Goal: Information Seeking & Learning: Understand process/instructions

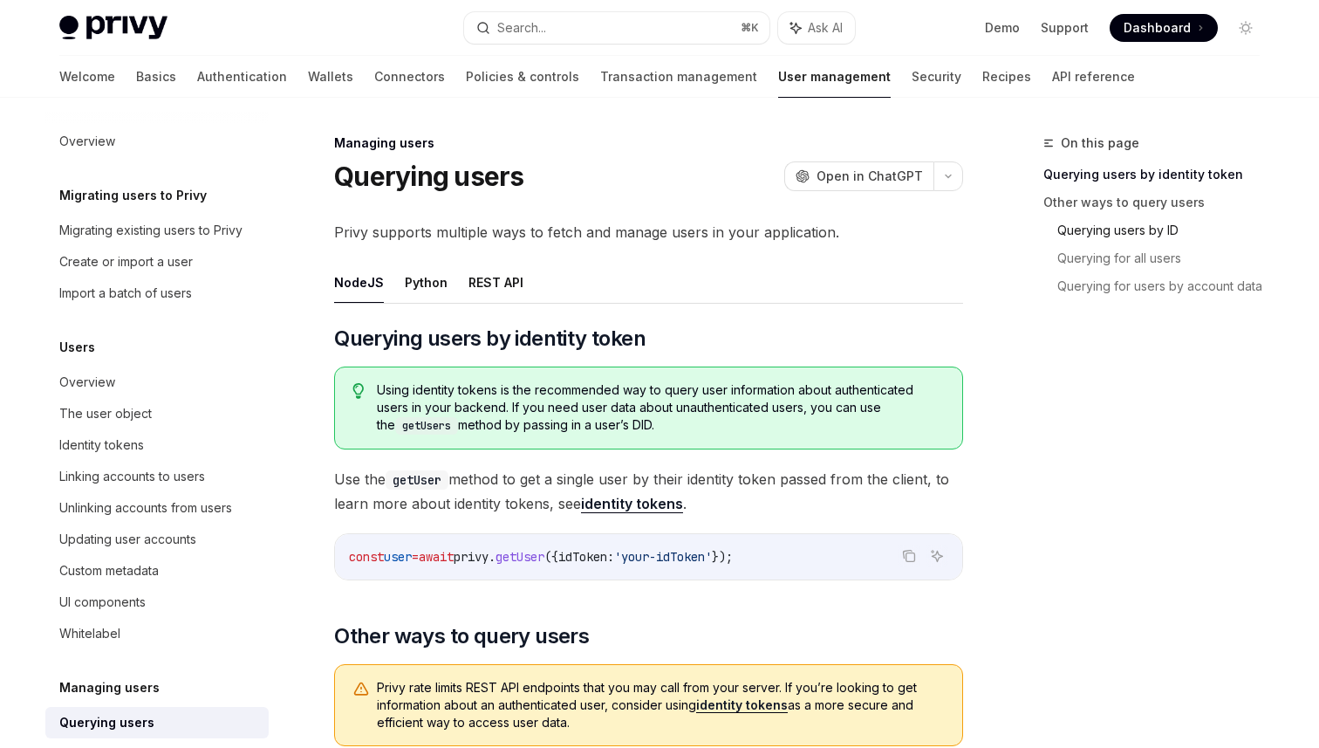
click at [1115, 233] on link "Querying users by ID" at bounding box center [1166, 230] width 216 height 28
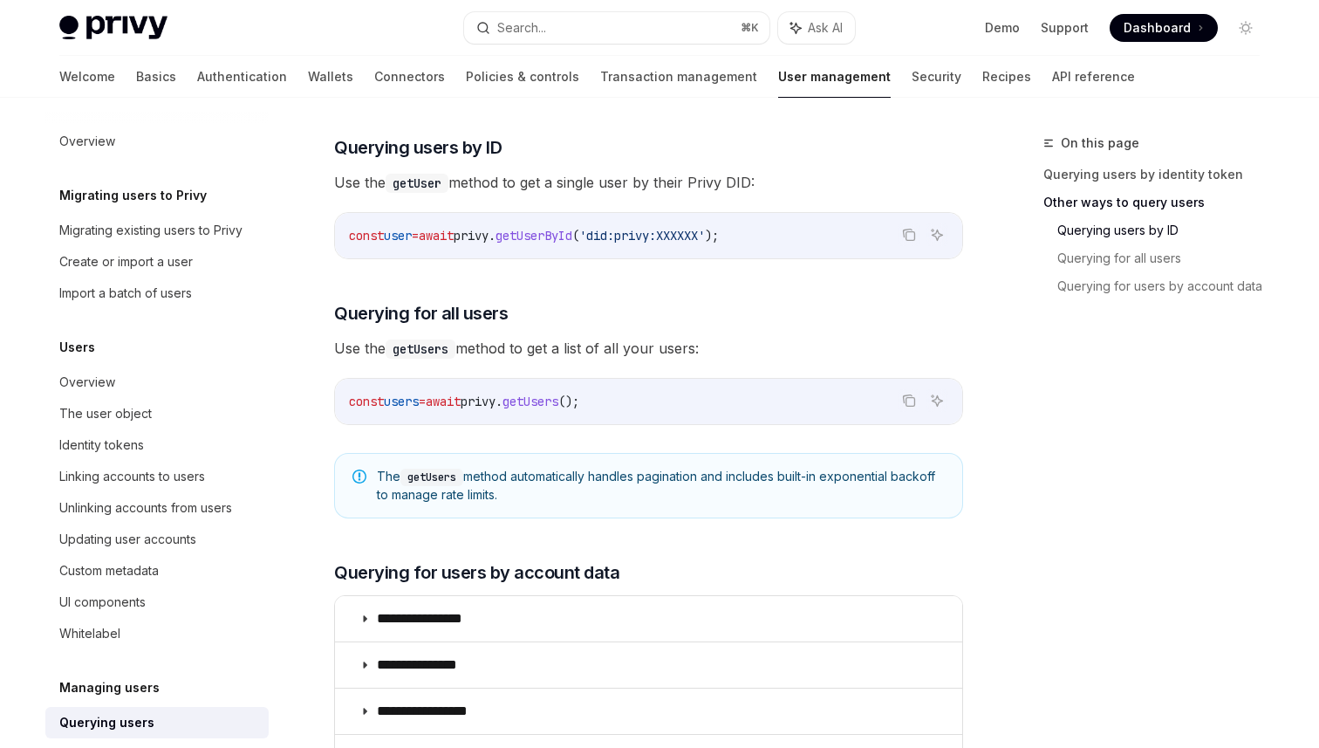
scroll to position [654, 0]
drag, startPoint x: 490, startPoint y: 234, endPoint x: 609, endPoint y: 234, distance: 119.5
click at [609, 234] on span "const user = await privy . getUserById ( 'did:privy:XXXXXX' );" at bounding box center [534, 234] width 370 height 16
copy span "privy . getUserById"
click at [737, 252] on div "const user = await privy . getUserById ( 'did:privy:XXXXXX' );" at bounding box center [648, 233] width 627 height 45
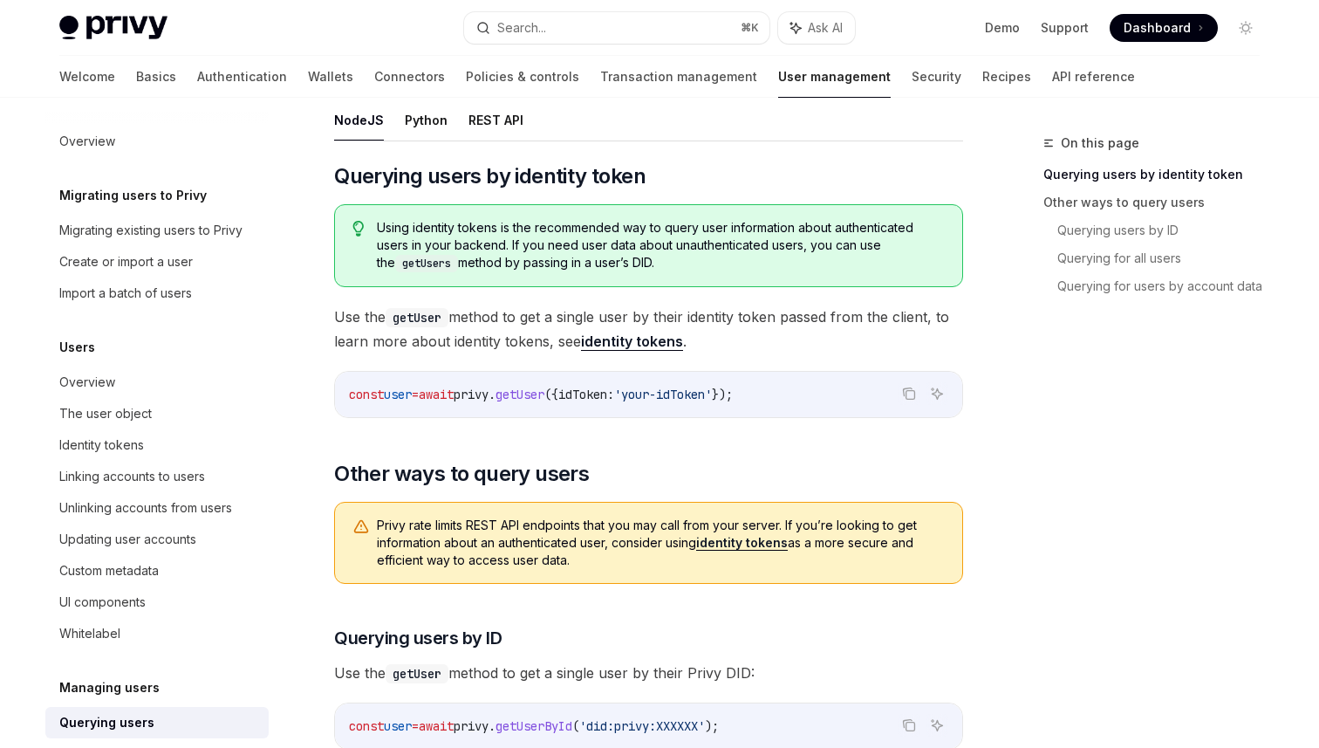
scroll to position [175, 0]
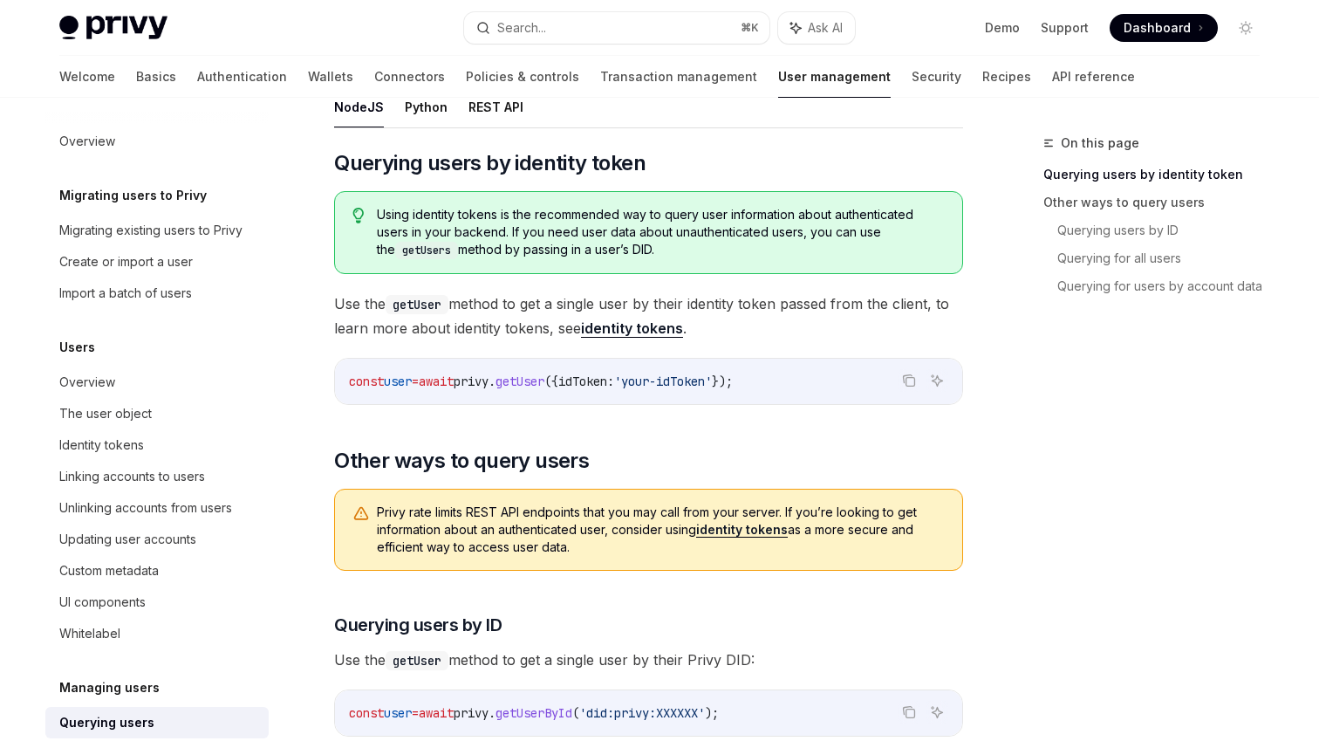
click at [544, 383] on span "getUser" at bounding box center [520, 381] width 49 height 16
copy span "getUser"
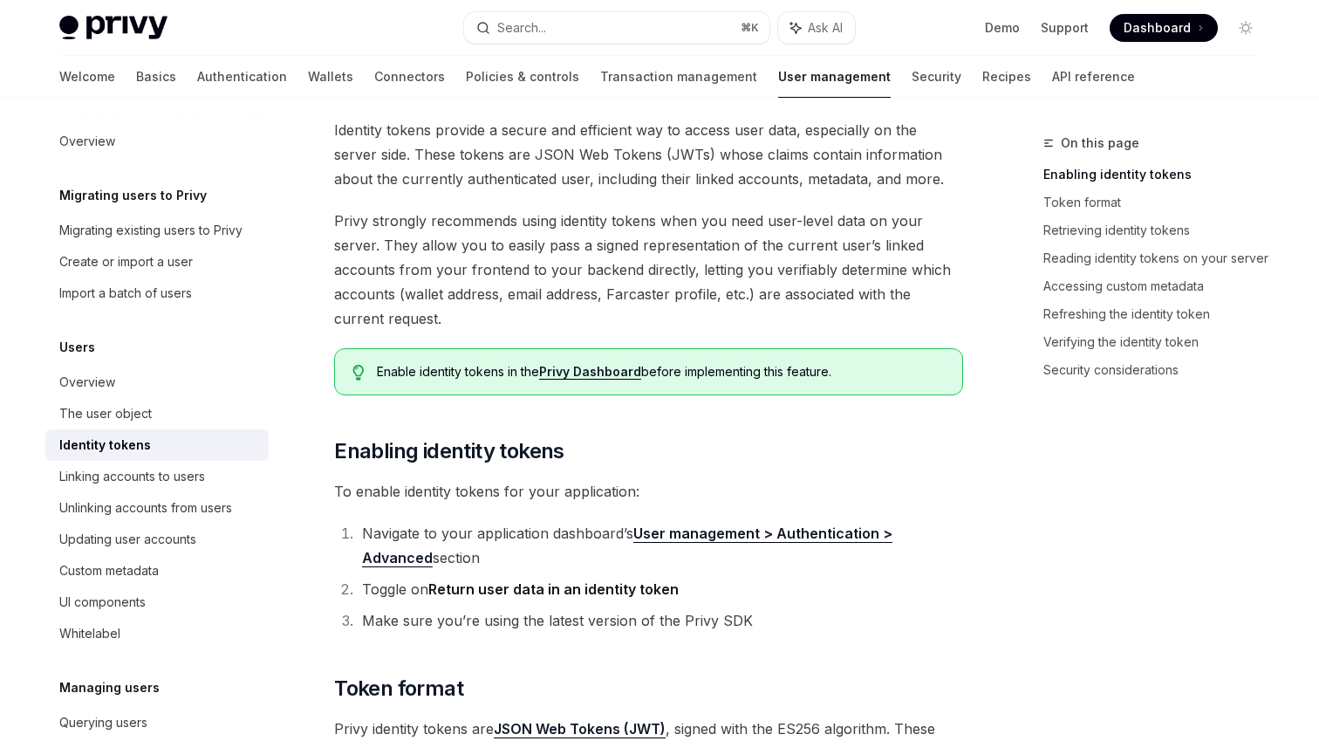
scroll to position [138, 0]
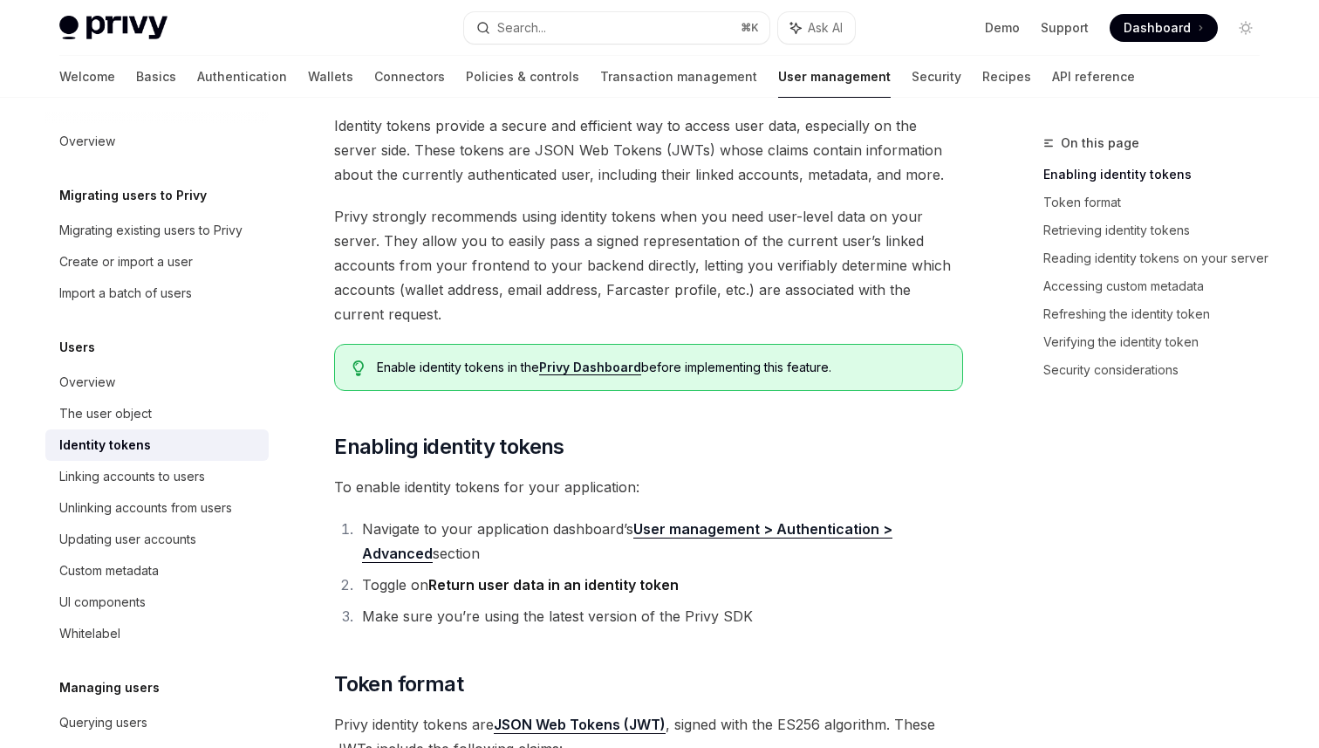
click at [503, 227] on span "Privy strongly recommends using identity tokens when you need user-level data o…" at bounding box center [648, 265] width 629 height 122
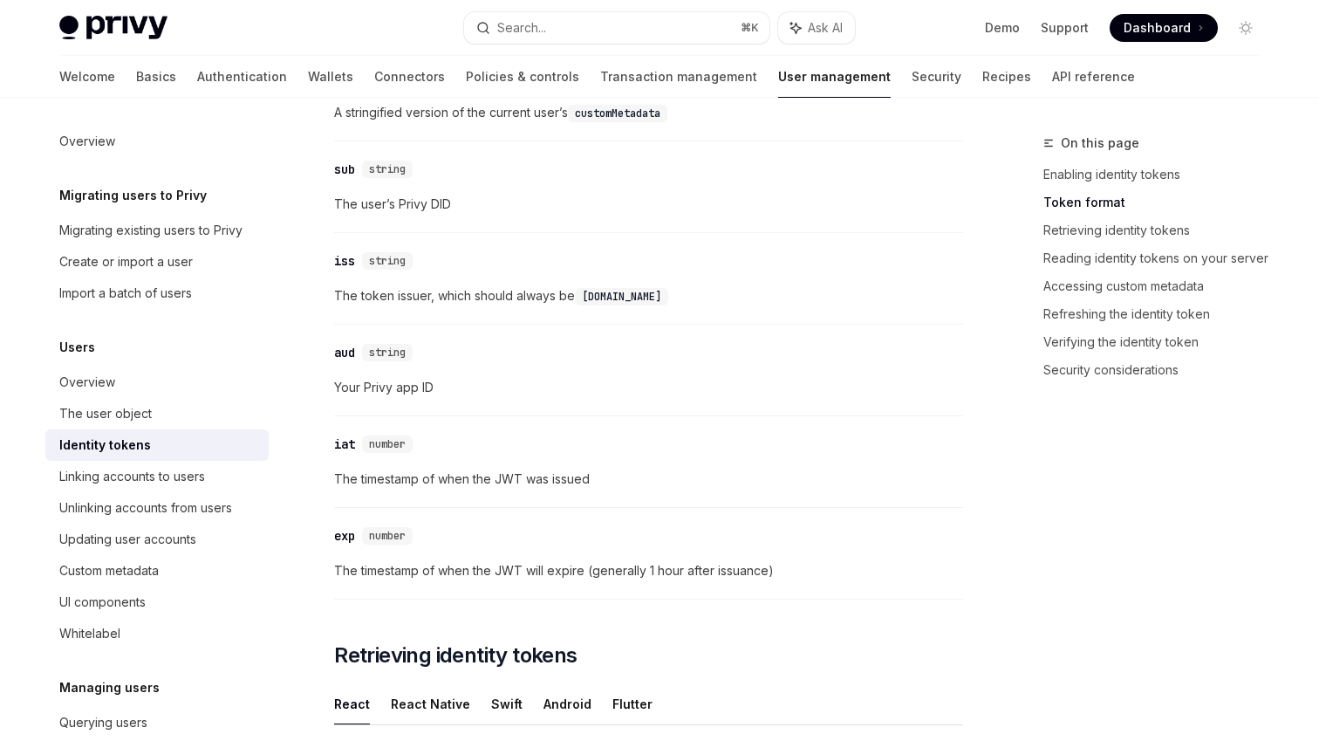
scroll to position [952, 0]
click at [720, 305] on div "​ iss string The token issuer, which should always be [DOMAIN_NAME]" at bounding box center [648, 280] width 629 height 83
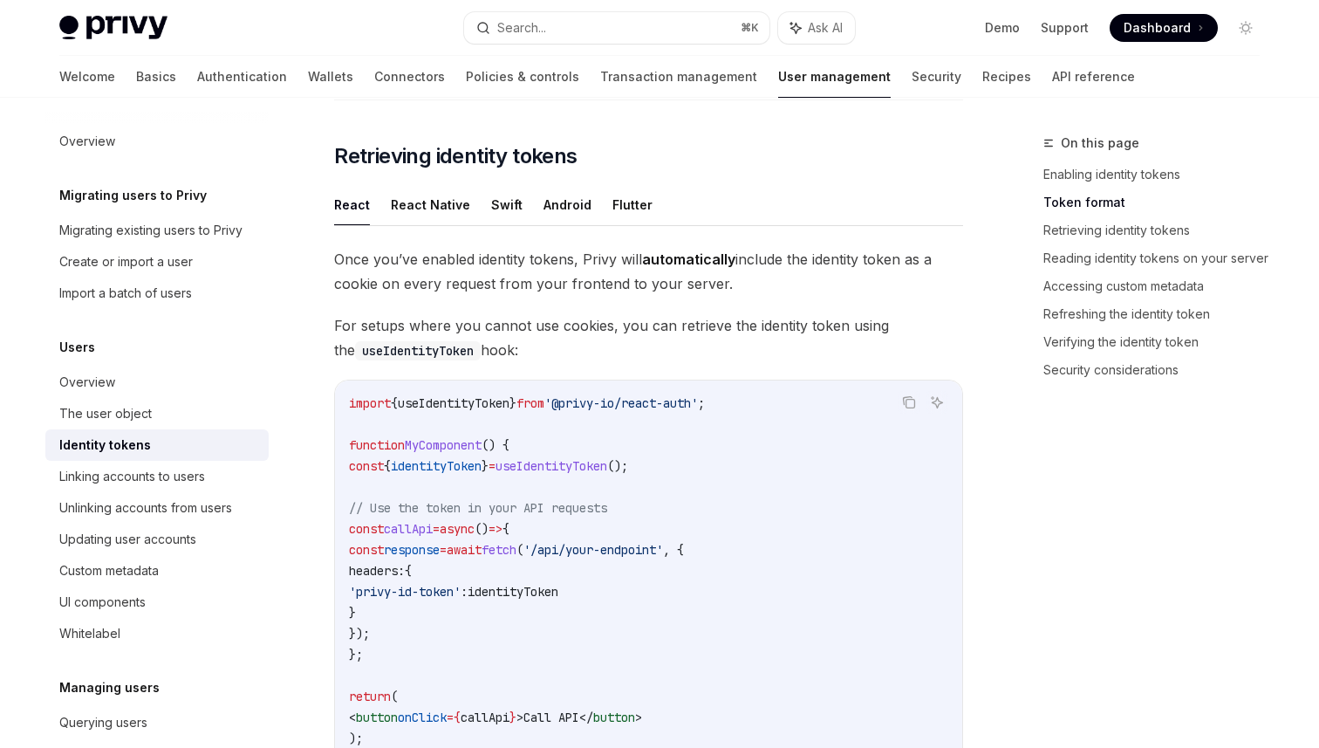
scroll to position [1475, 0]
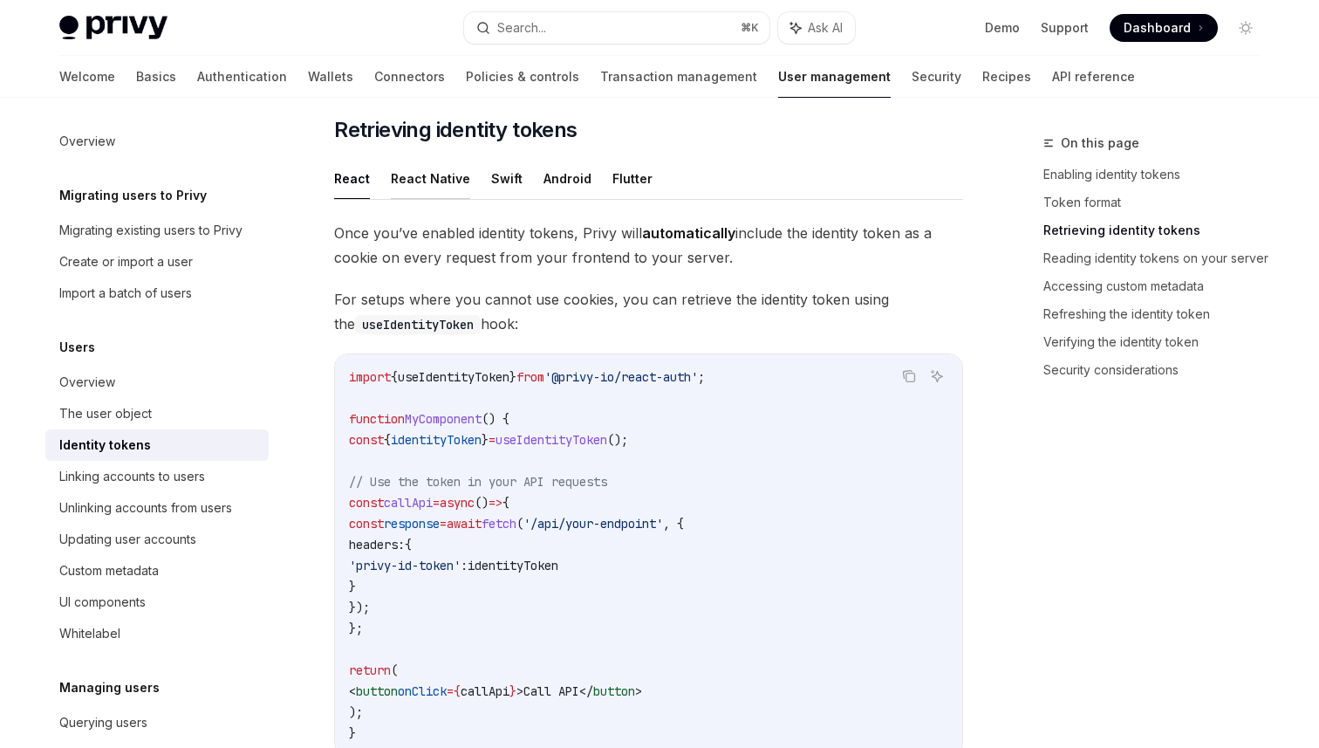
click at [445, 177] on button "React Native" at bounding box center [430, 178] width 79 height 41
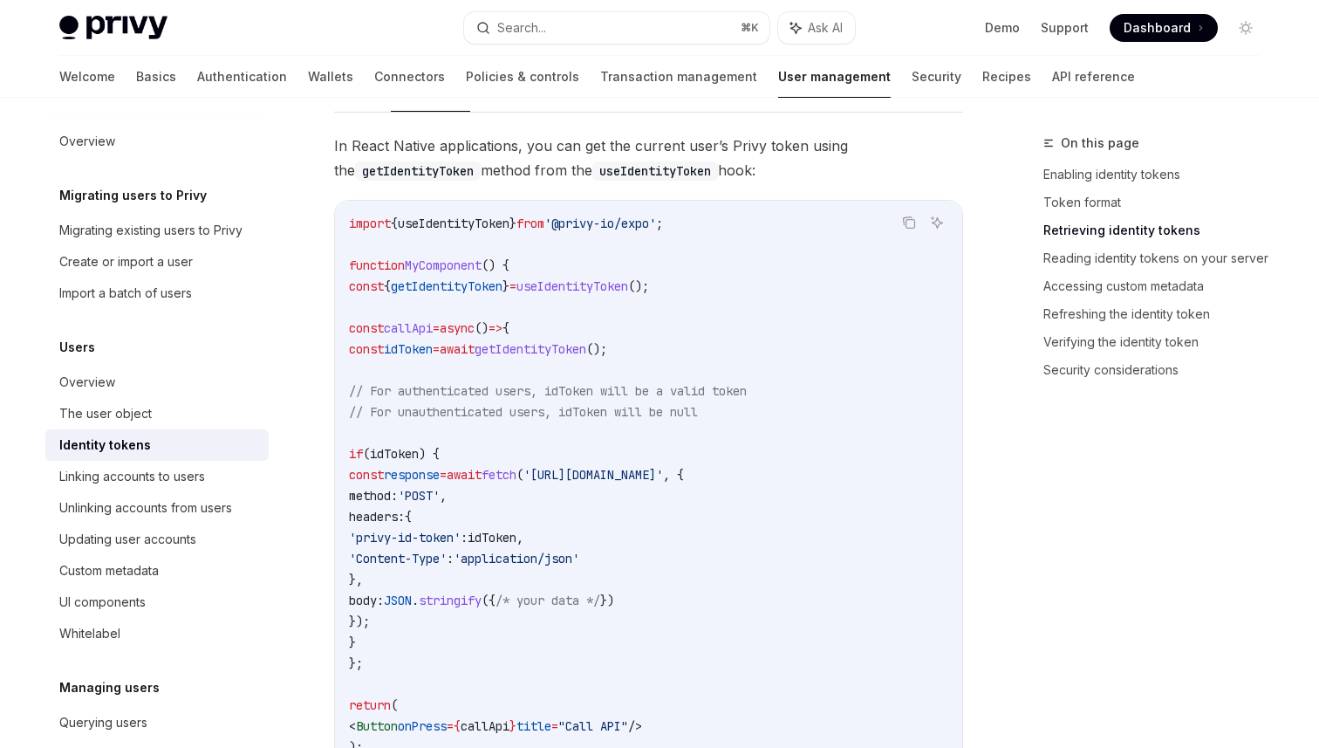
scroll to position [1514, 0]
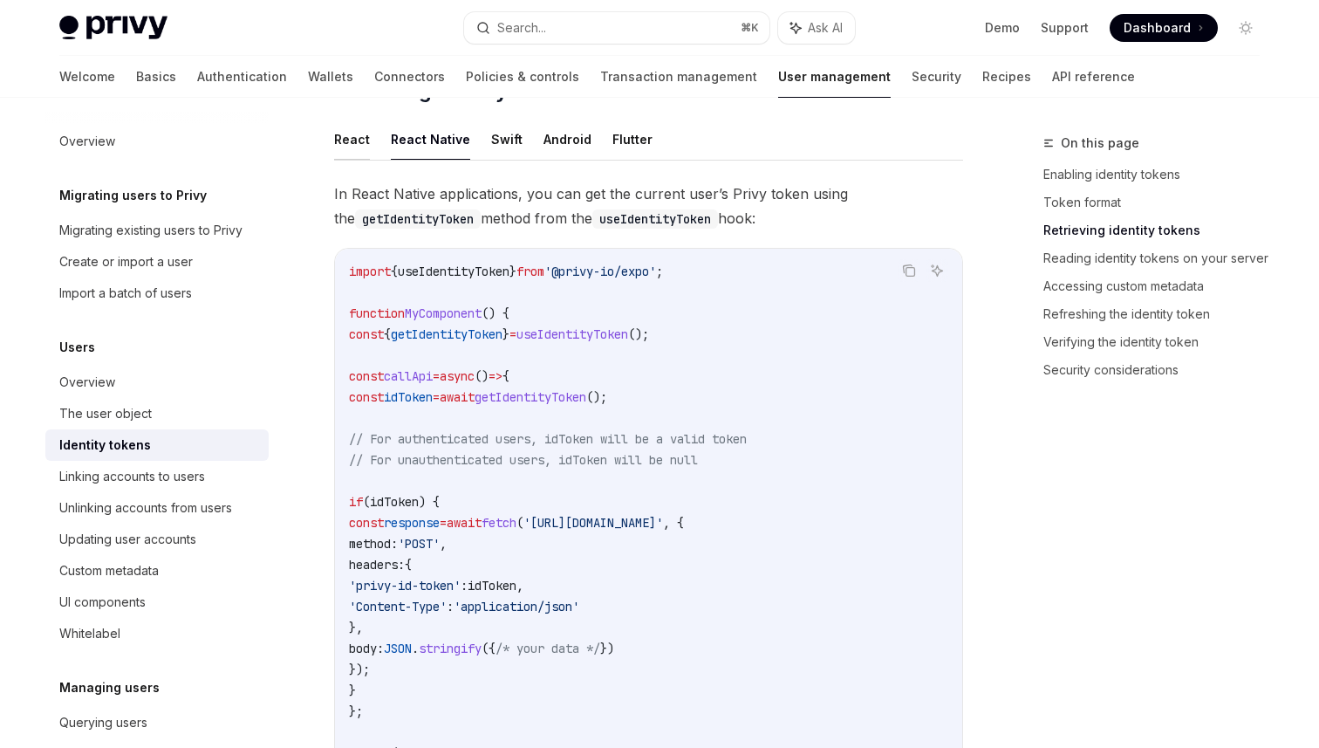
click at [361, 139] on button "React" at bounding box center [352, 139] width 36 height 41
type textarea "*"
